Goal: Navigation & Orientation: Understand site structure

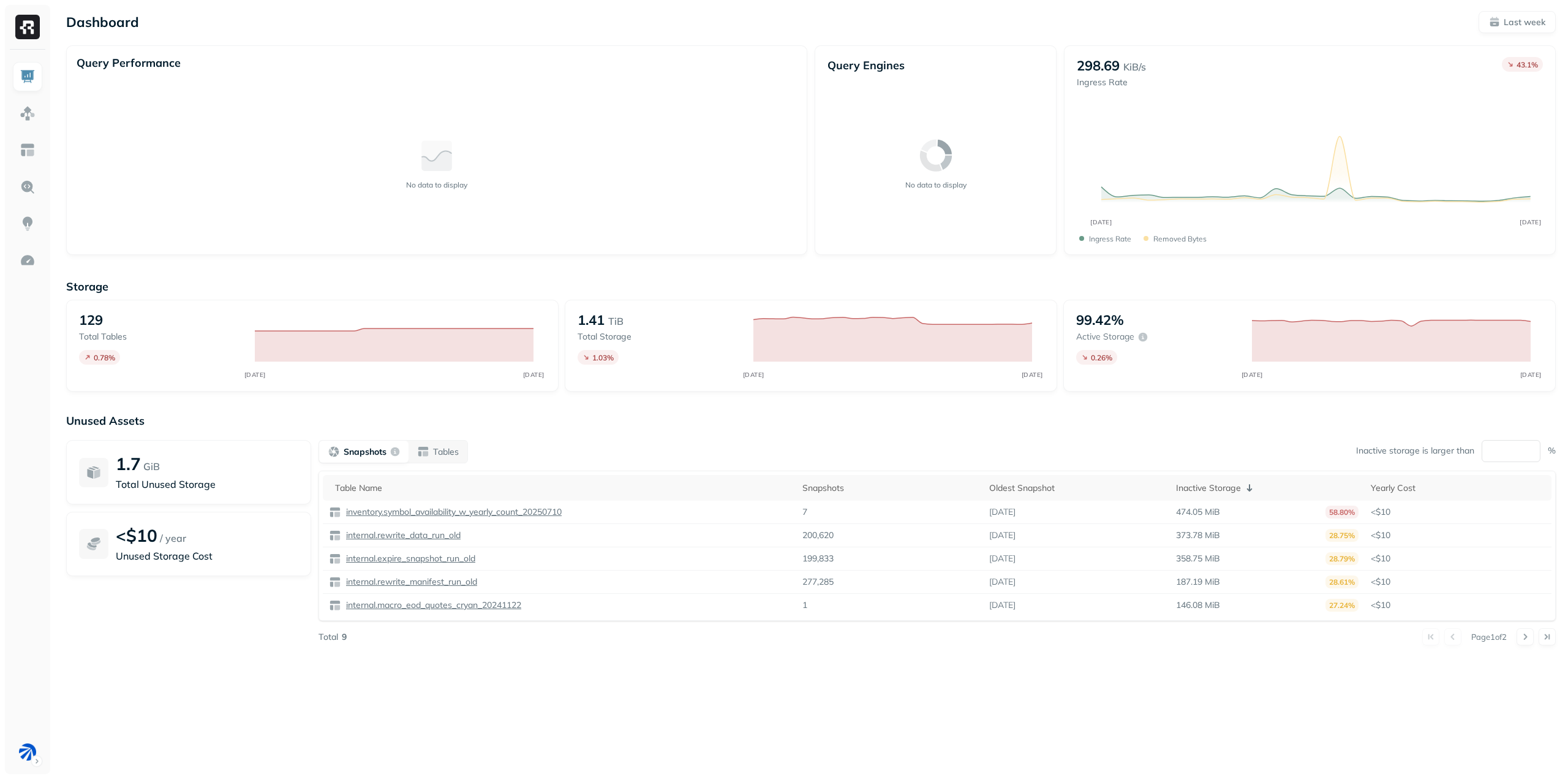
click at [678, 21] on div "Dashboard Last week" at bounding box center [811, 22] width 1489 height 22
click at [666, 664] on div "Storage 129 Total tables 0.78 % SEP 08 SEP 15 1.41 TiB Total storage 1.03 % SEP…" at bounding box center [811, 469] width 1489 height 404
click at [835, 679] on div "Dashboard Last week Query Performance No data to display Query Engines No data …" at bounding box center [811, 341] width 1514 height 682
click at [1067, 442] on div "Snapshots Tables Inactive storage is larger than ** %" at bounding box center [937, 452] width 1237 height 23
click at [29, 113] on img at bounding box center [27, 113] width 16 height 16
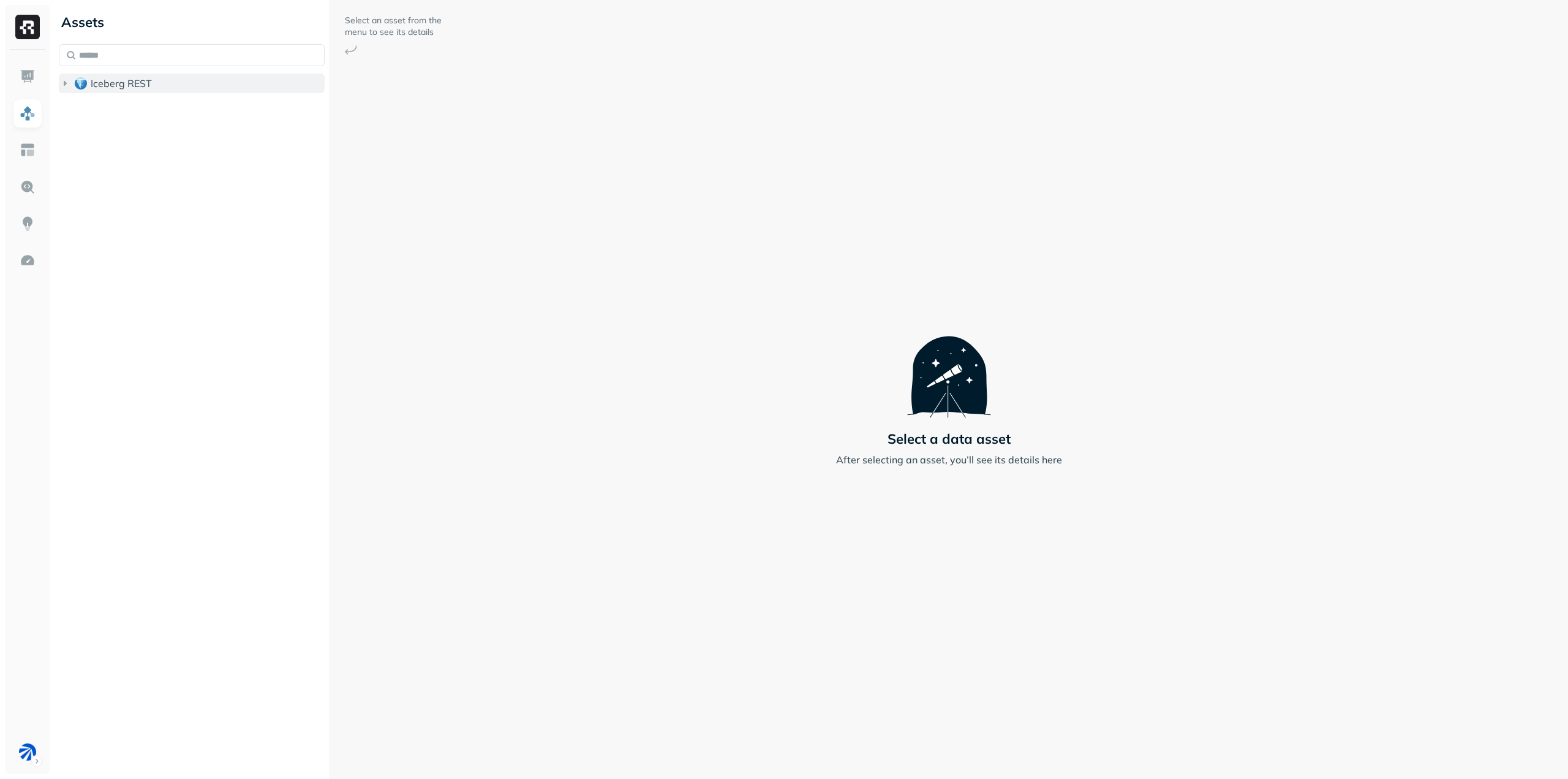
click at [65, 85] on icon "button" at bounding box center [65, 83] width 3 height 5
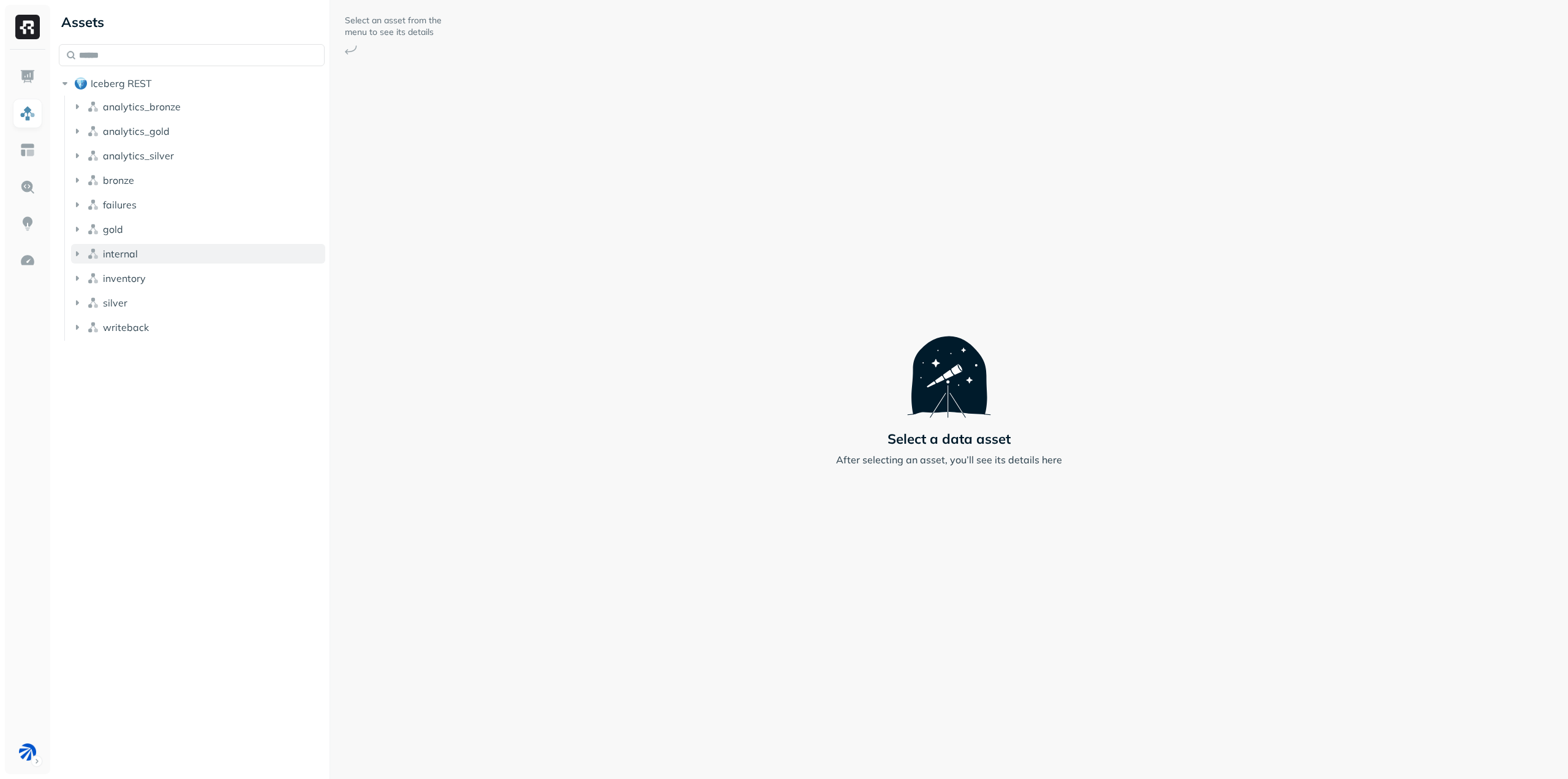
click at [77, 255] on icon "button" at bounding box center [77, 253] width 3 height 5
click at [77, 255] on icon "button" at bounding box center [77, 253] width 5 height 3
click at [26, 146] on img at bounding box center [27, 149] width 16 height 16
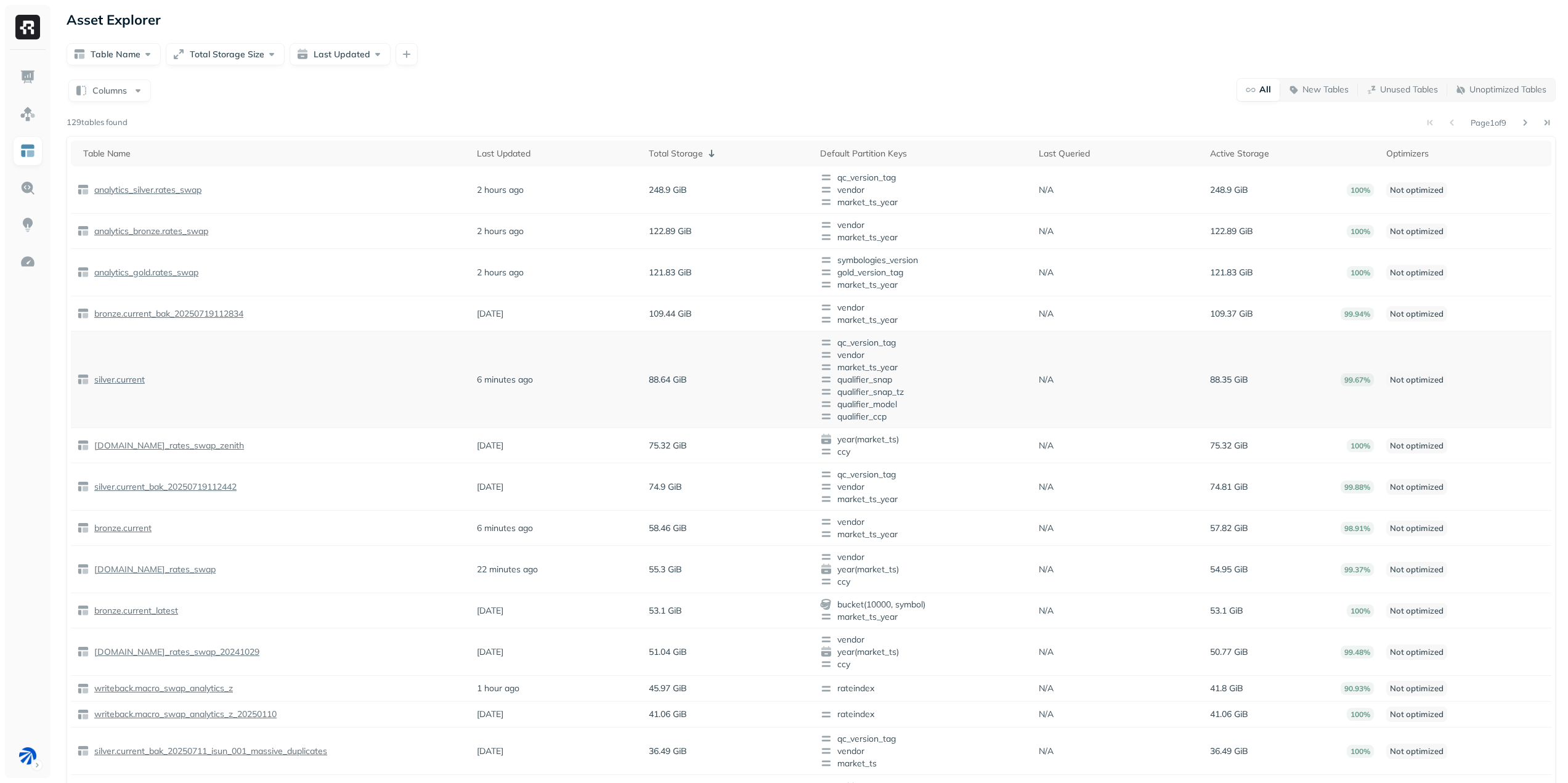
click at [1357, 381] on p "99.67%" at bounding box center [1357, 379] width 33 height 13
click at [24, 195] on img at bounding box center [27, 188] width 16 height 16
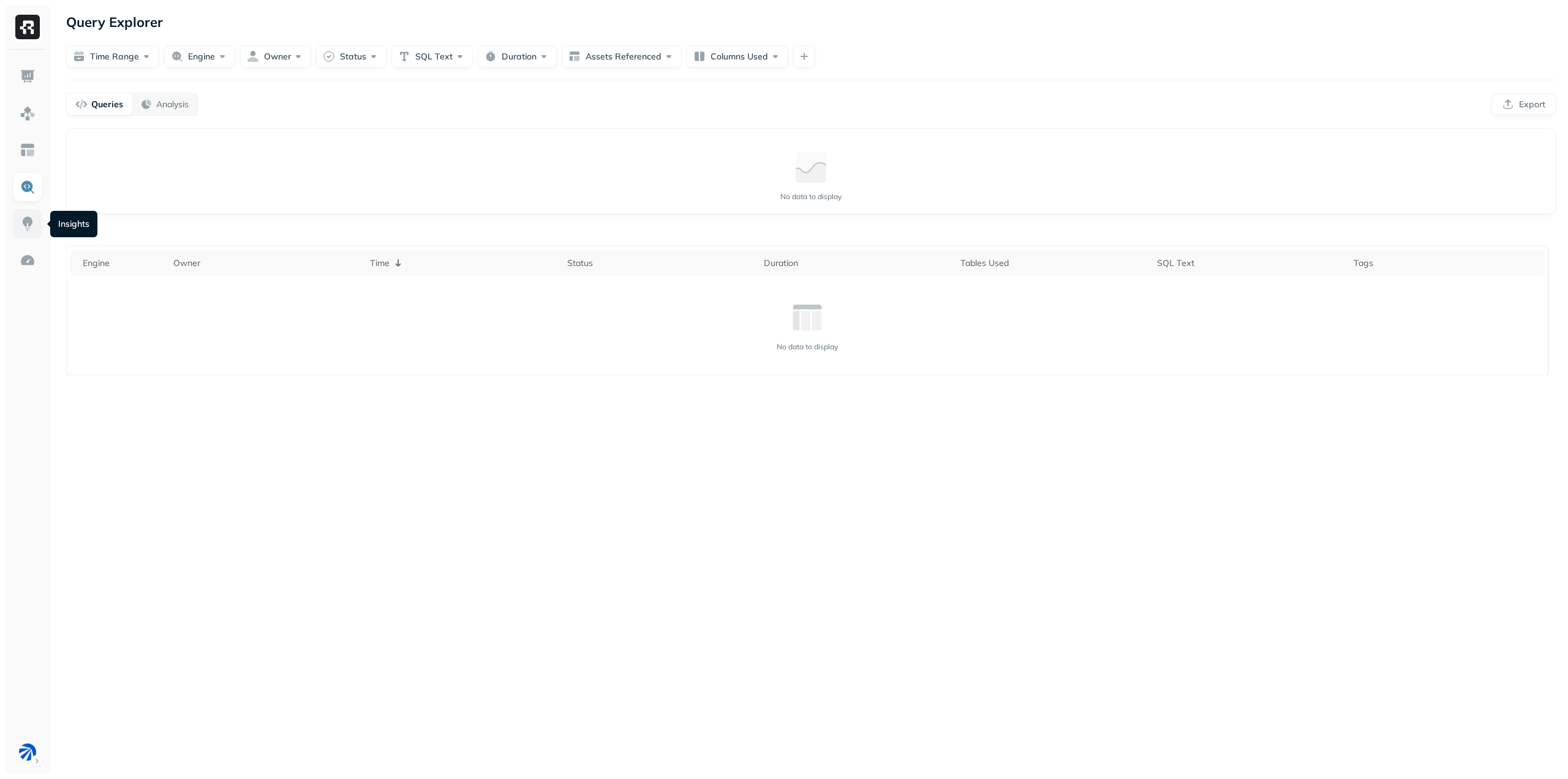
click at [34, 222] on img at bounding box center [27, 223] width 16 height 16
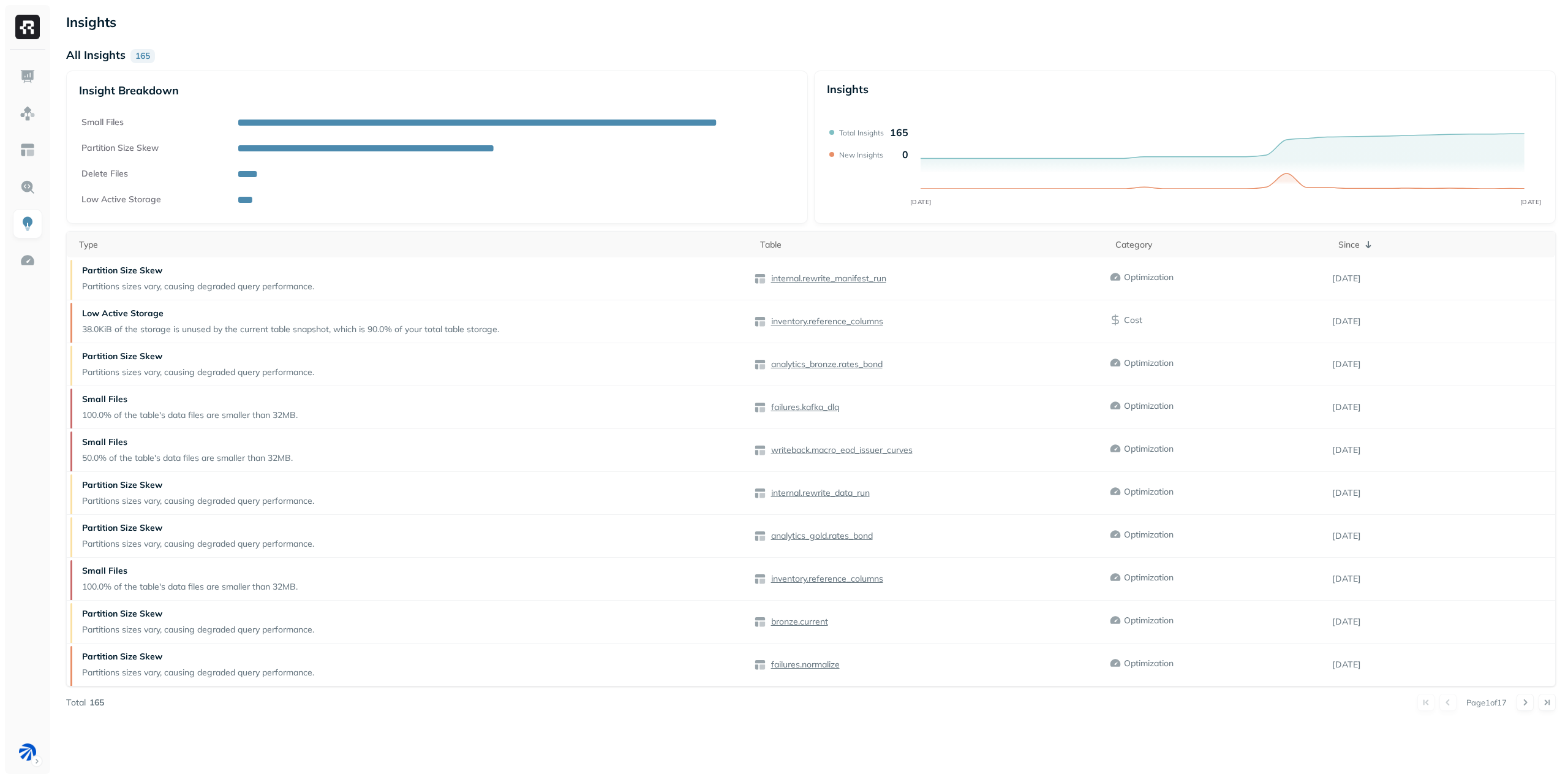
click at [791, 39] on div "Insights All Insights 165 Insight Breakdown Small Files Partition Size Skew Del…" at bounding box center [811, 389] width 1514 height 779
